Goal: Communication & Community: Connect with others

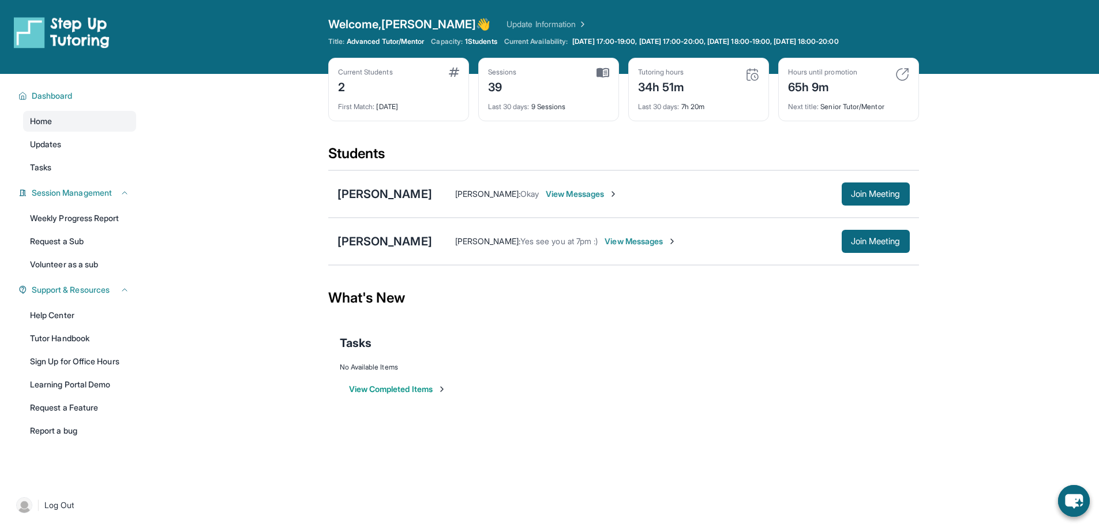
click at [640, 241] on span "View Messages" at bounding box center [641, 241] width 72 height 12
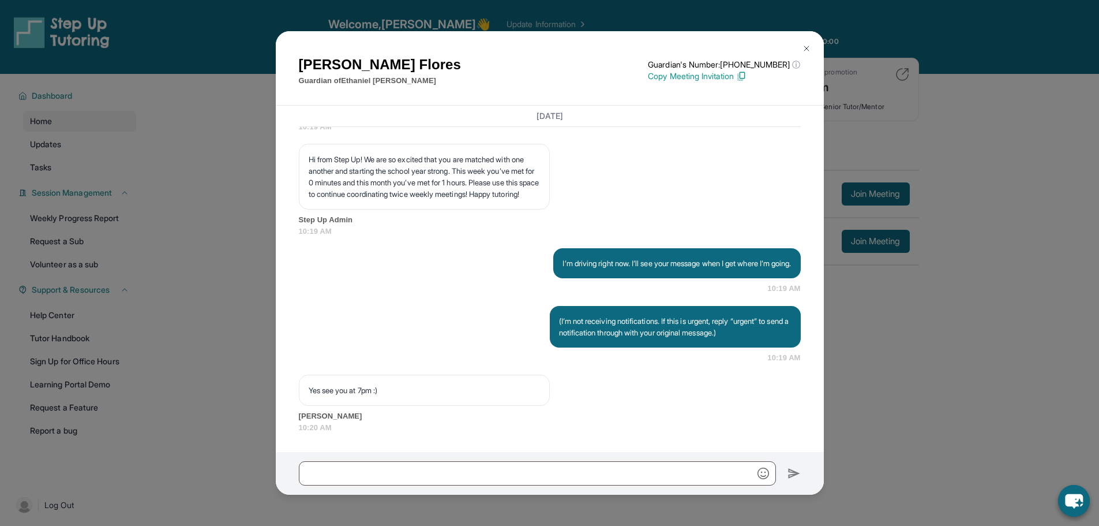
scroll to position [25434, 0]
click at [802, 46] on img at bounding box center [806, 48] width 9 height 9
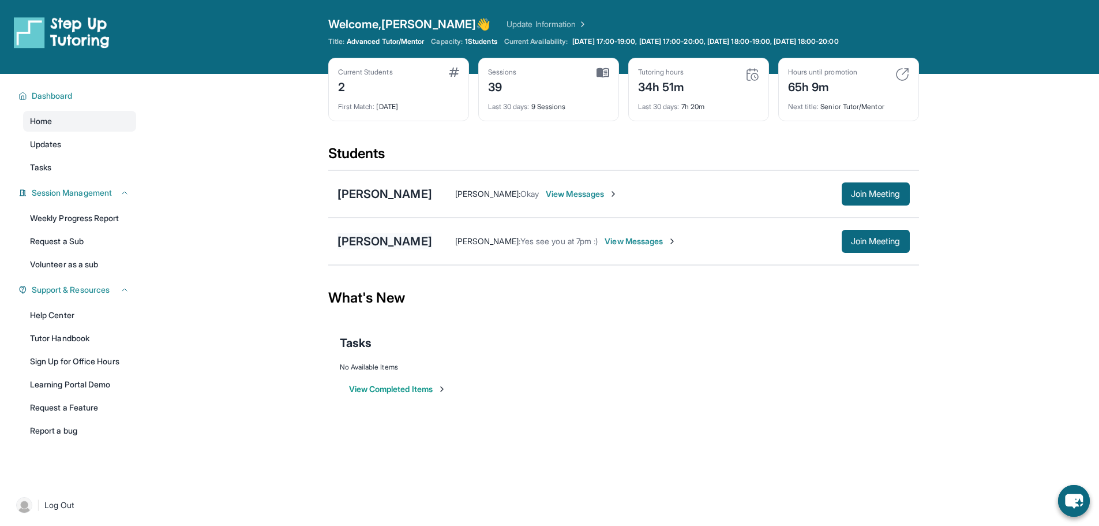
click at [383, 233] on div "[PERSON_NAME]" at bounding box center [385, 241] width 95 height 16
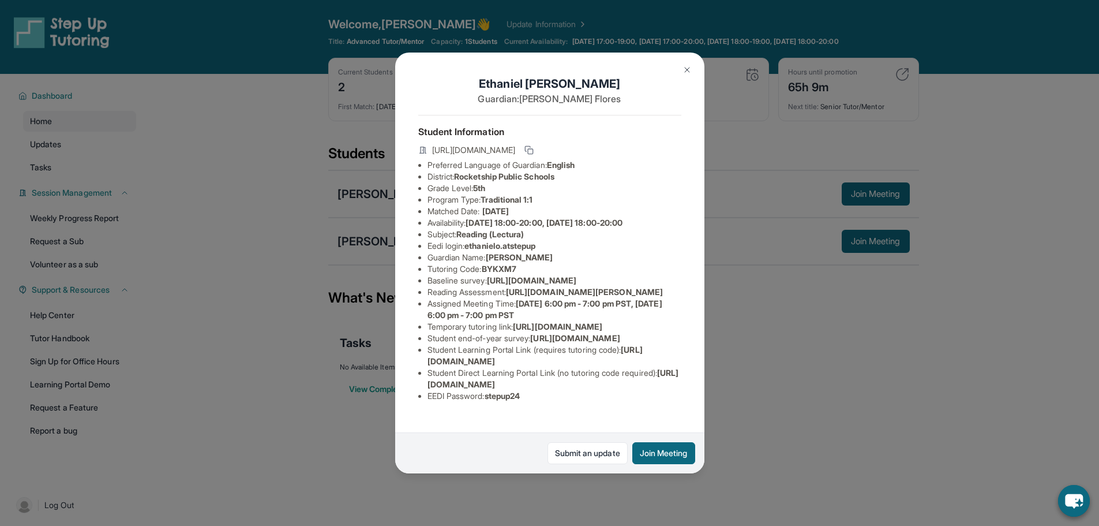
scroll to position [0, 0]
click at [515, 156] on span "[URL][DOMAIN_NAME]" at bounding box center [473, 150] width 83 height 12
drag, startPoint x: 605, startPoint y: 162, endPoint x: 423, endPoint y: 145, distance: 182.5
click at [423, 145] on div "[URL][DOMAIN_NAME]" at bounding box center [549, 151] width 263 height 16
drag, startPoint x: 714, startPoint y: 266, endPoint x: 748, endPoint y: 339, distance: 80.8
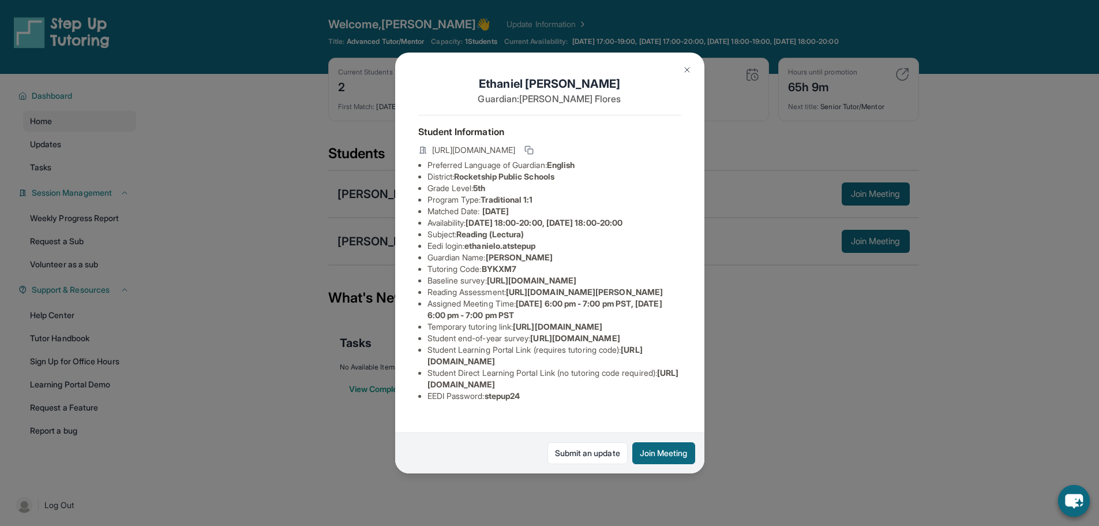
click at [715, 266] on div "[PERSON_NAME] Guardian: [PERSON_NAME] Student Information [URL][DOMAIN_NAME] Pr…" at bounding box center [549, 263] width 1099 height 526
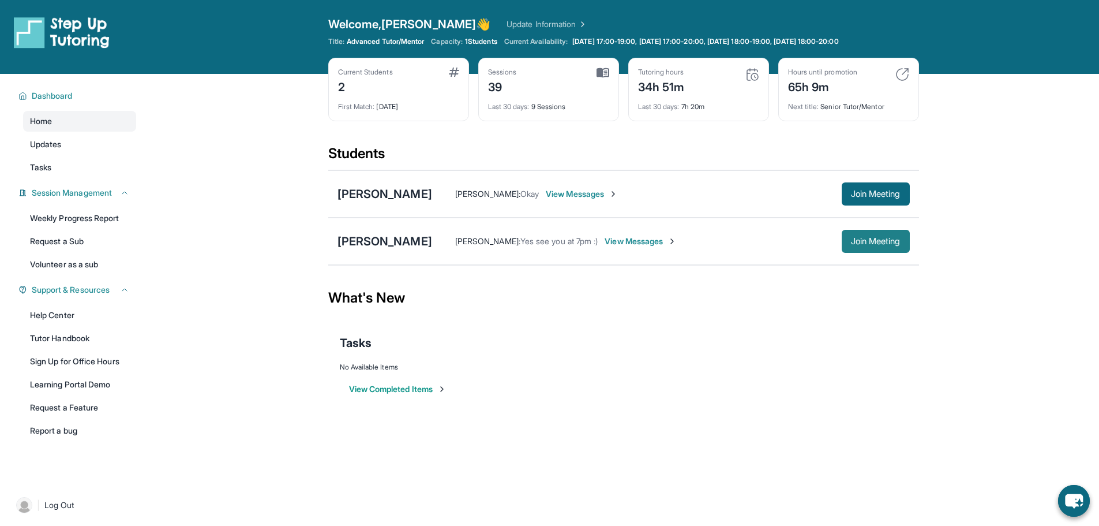
click at [891, 247] on button "Join Meeting" at bounding box center [876, 241] width 68 height 23
